Goal: Task Accomplishment & Management: Manage account settings

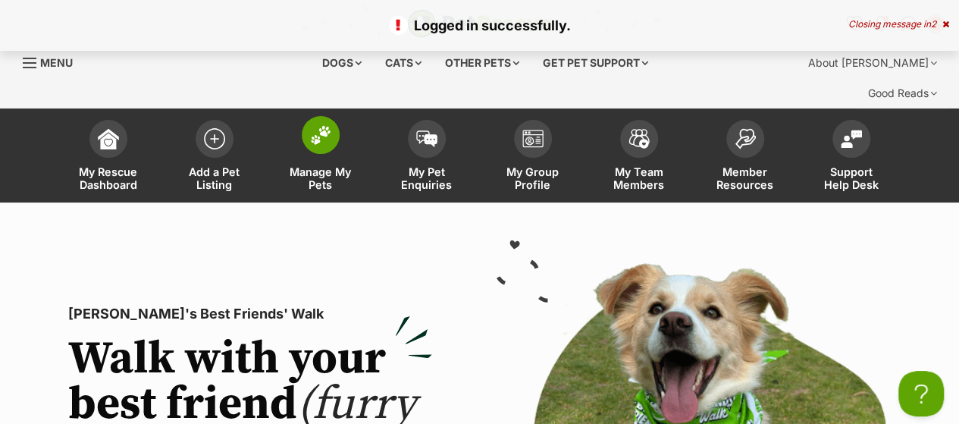
click at [330, 154] on span at bounding box center [321, 135] width 38 height 38
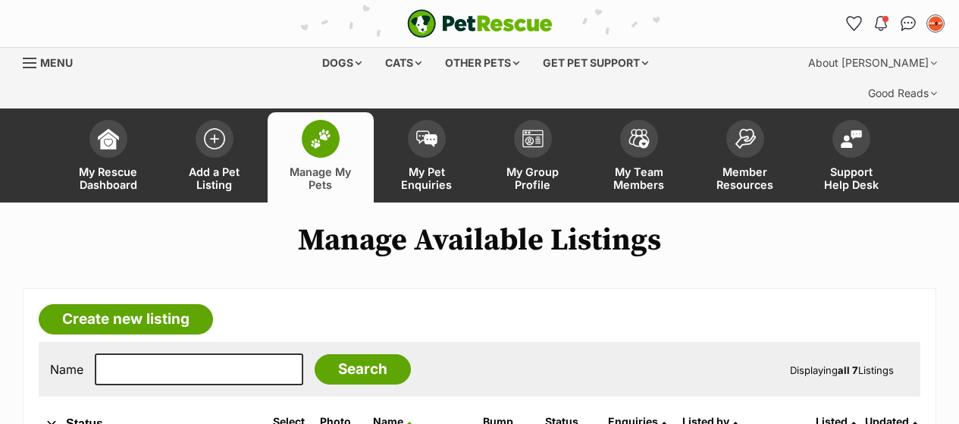
scroll to position [303, 0]
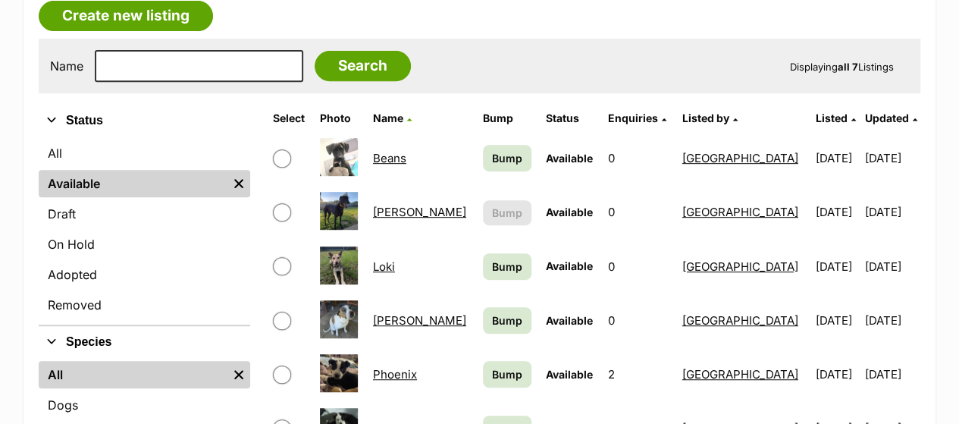
click at [388, 219] on link "[PERSON_NAME]" at bounding box center [419, 212] width 93 height 14
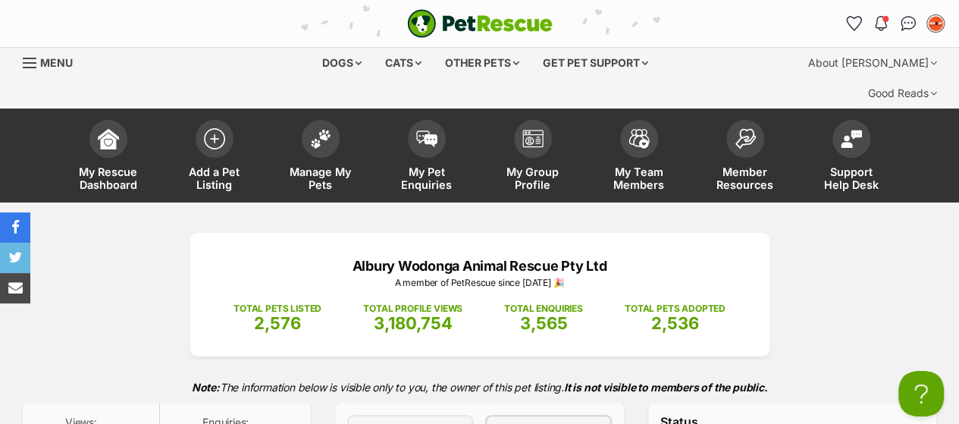
scroll to position [379, 0]
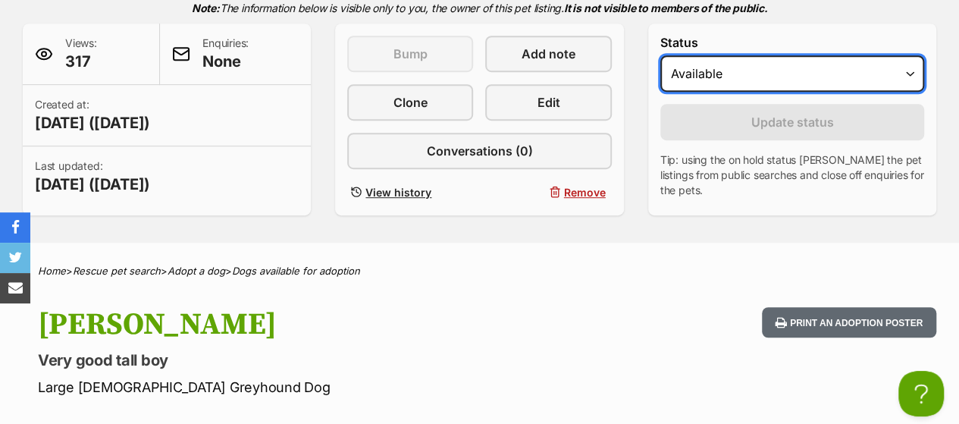
click at [712, 92] on select "Draft Available On hold Adopted" at bounding box center [792, 73] width 264 height 36
select select "on_hold"
click at [666, 92] on select "Draft Available On hold Adopted" at bounding box center [792, 73] width 264 height 36
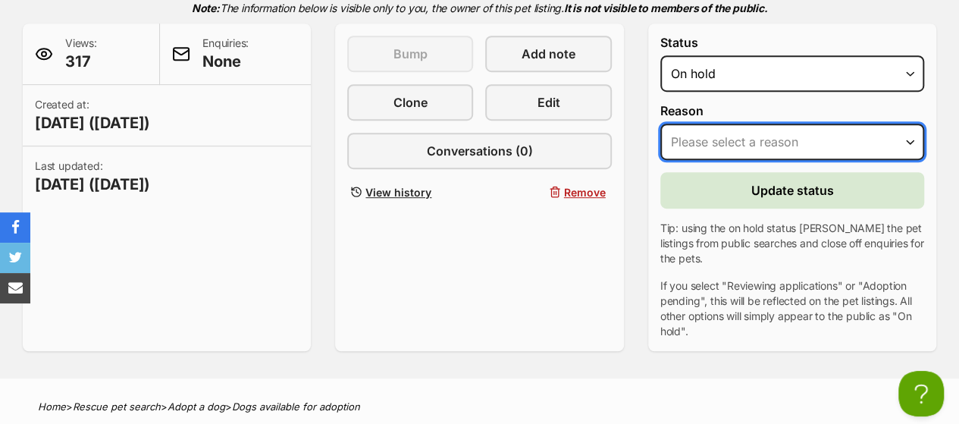
click at [727, 160] on select "Please select a reason Medical reasons Reviewing applications Adoption pending …" at bounding box center [792, 142] width 264 height 36
select select "other"
click at [666, 160] on select "Please select a reason Medical reasons Reviewing applications Adoption pending …" at bounding box center [792, 142] width 264 height 36
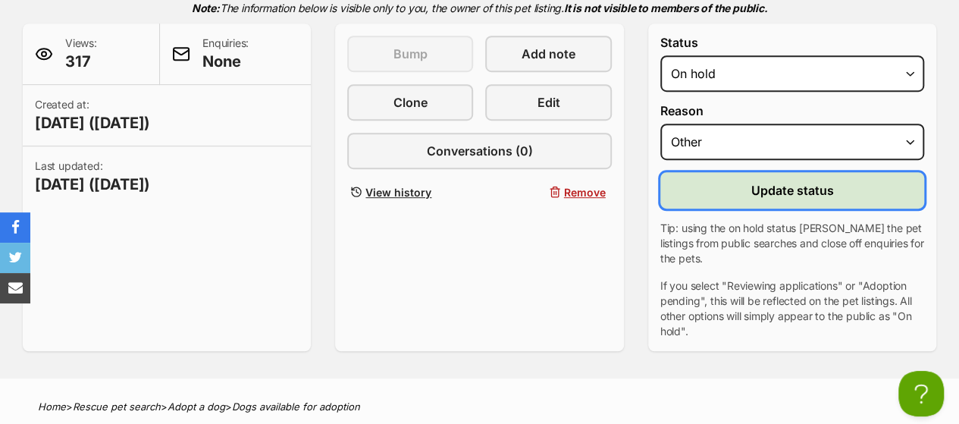
click at [750, 199] on span "Update status" at bounding box center [791, 190] width 83 height 18
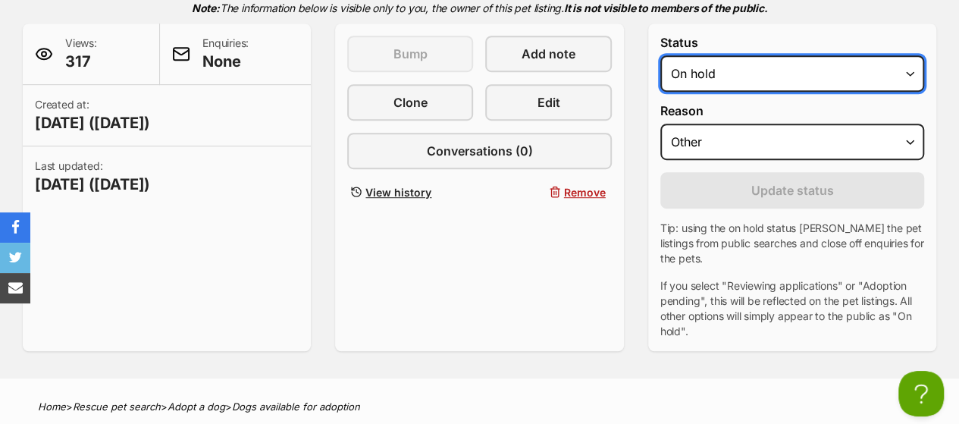
click at [715, 92] on select "Draft Available On hold Adopted" at bounding box center [792, 73] width 264 height 36
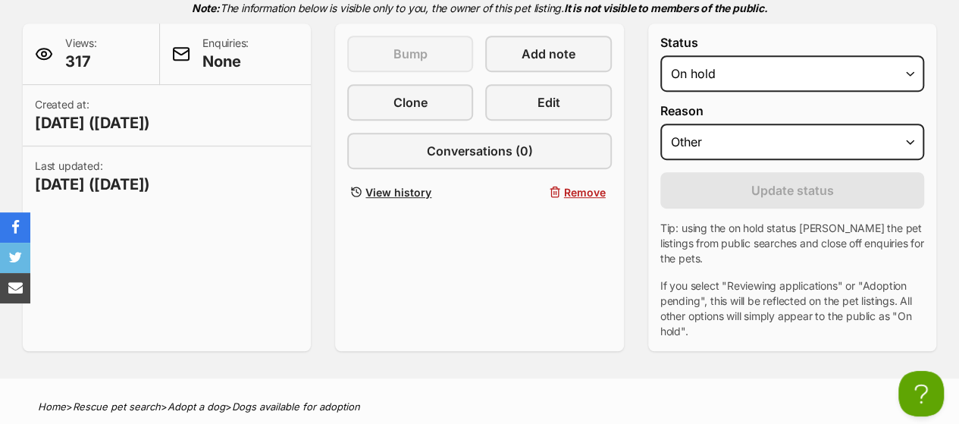
click at [639, 131] on div "Views: 317 Enquiries: None Created at: [DATE] ([DATE]) Last updated: [DATE] ([D…" at bounding box center [479, 187] width 913 height 328
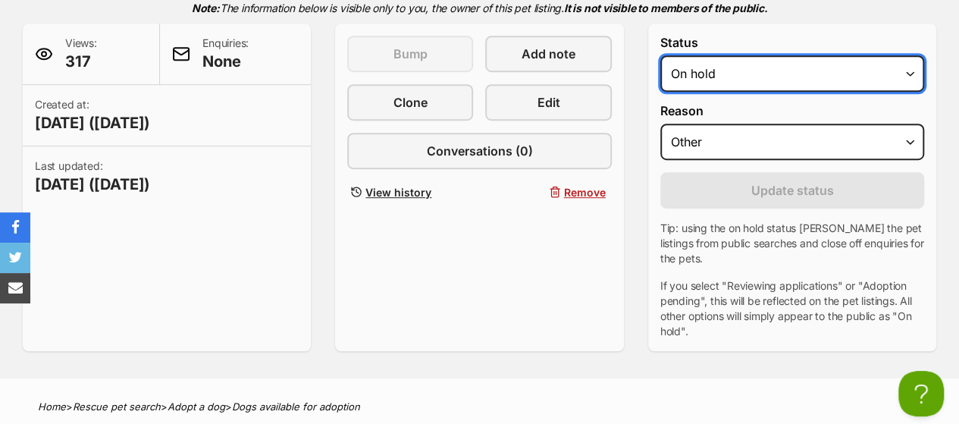
click at [903, 92] on select "Draft Available On hold Adopted" at bounding box center [792, 73] width 264 height 36
select select "rehomed"
click at [666, 92] on select "Draft Available On hold Adopted" at bounding box center [792, 73] width 264 height 36
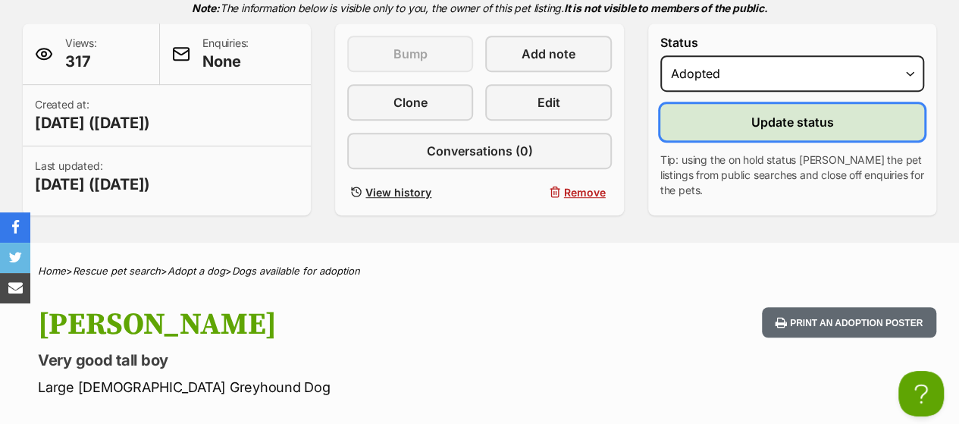
click at [727, 140] on button "Update status" at bounding box center [792, 122] width 264 height 36
